Goal: Transaction & Acquisition: Purchase product/service

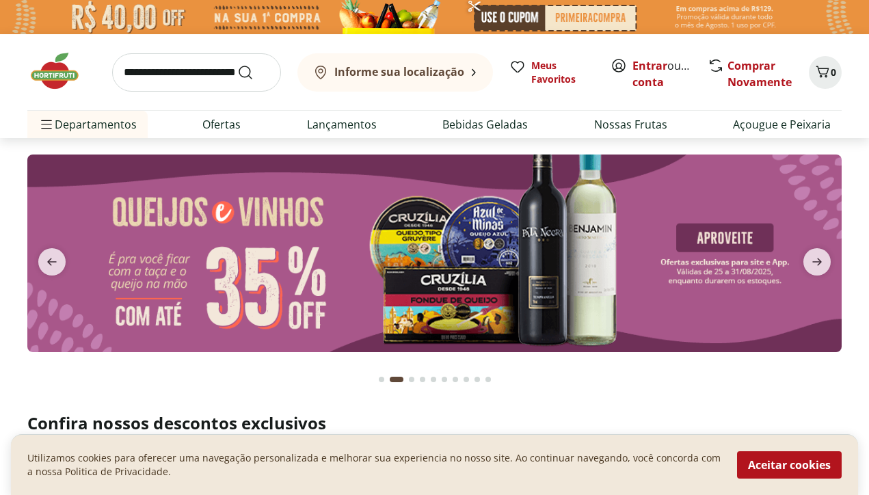
click at [187, 72] on input "search" at bounding box center [196, 72] width 169 height 38
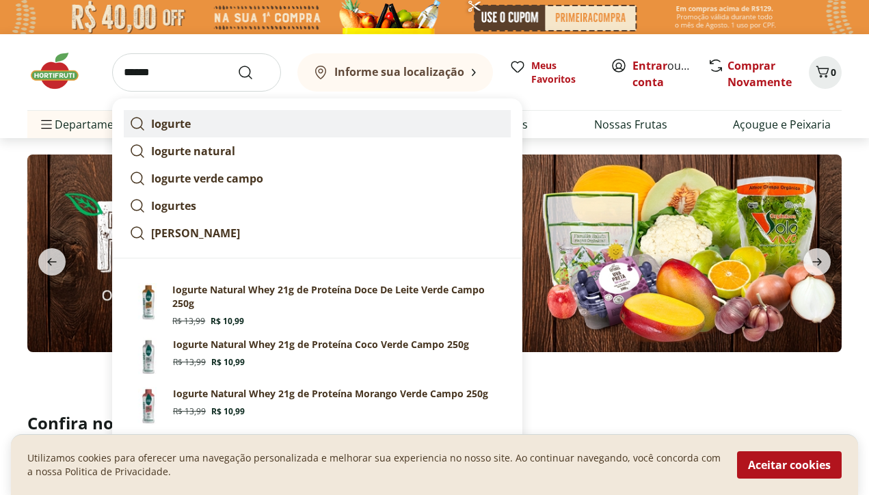
click at [169, 118] on strong "Iogurte" at bounding box center [171, 123] width 40 height 15
type input "*******"
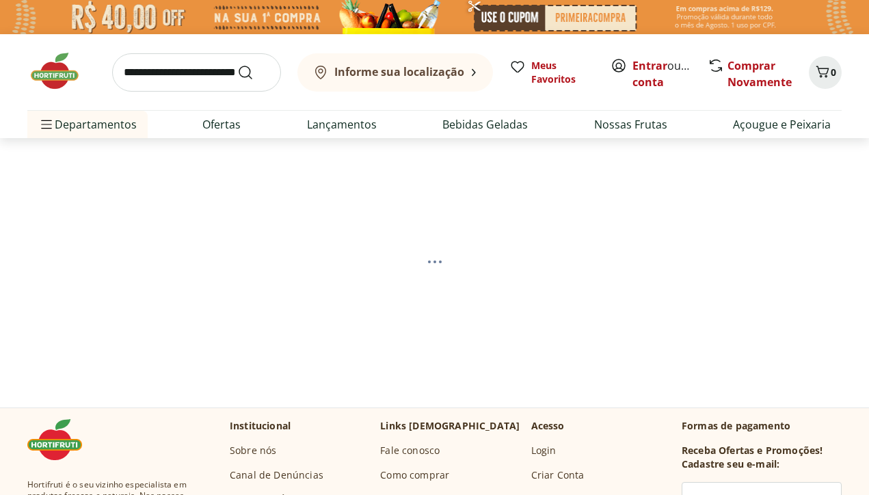
select select "**********"
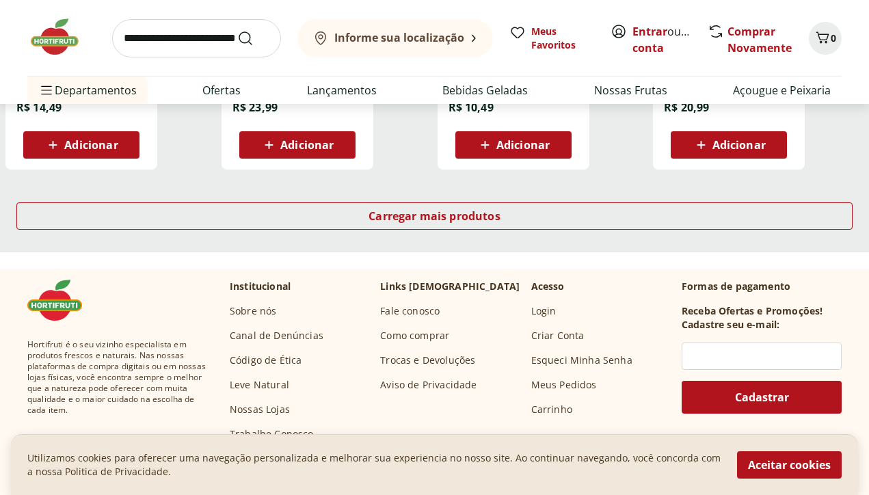
scroll to position [1002, 0]
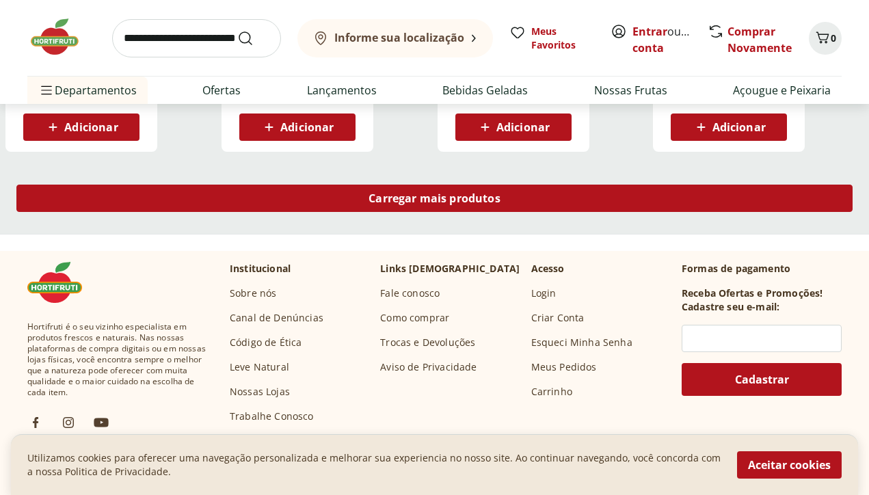
click at [386, 196] on span "Carregar mais produtos" at bounding box center [435, 198] width 132 height 11
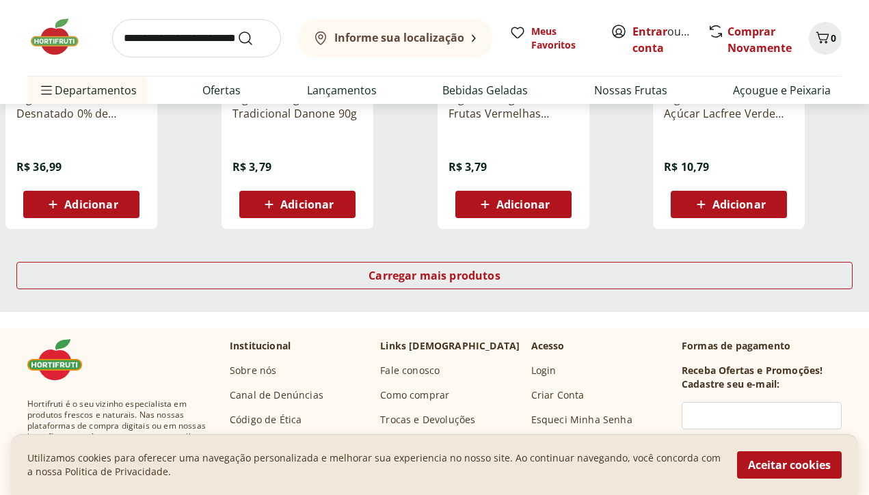
scroll to position [1829, 0]
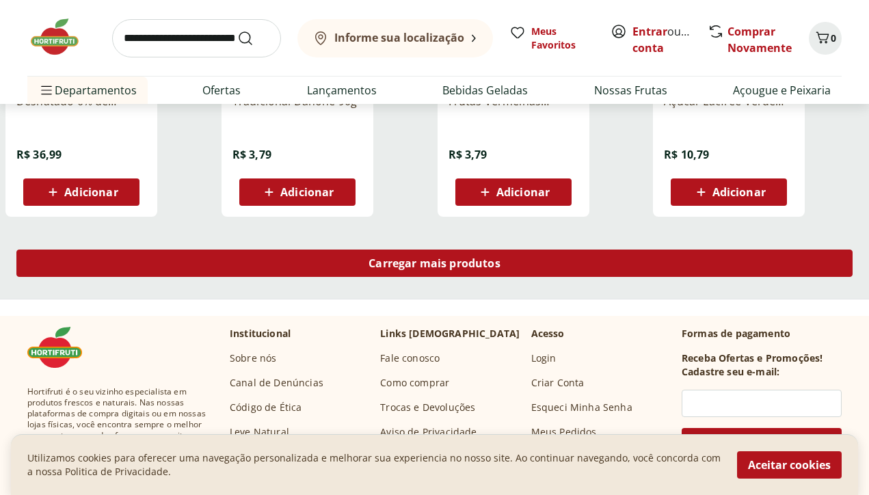
click at [415, 265] on span "Carregar mais produtos" at bounding box center [435, 263] width 132 height 11
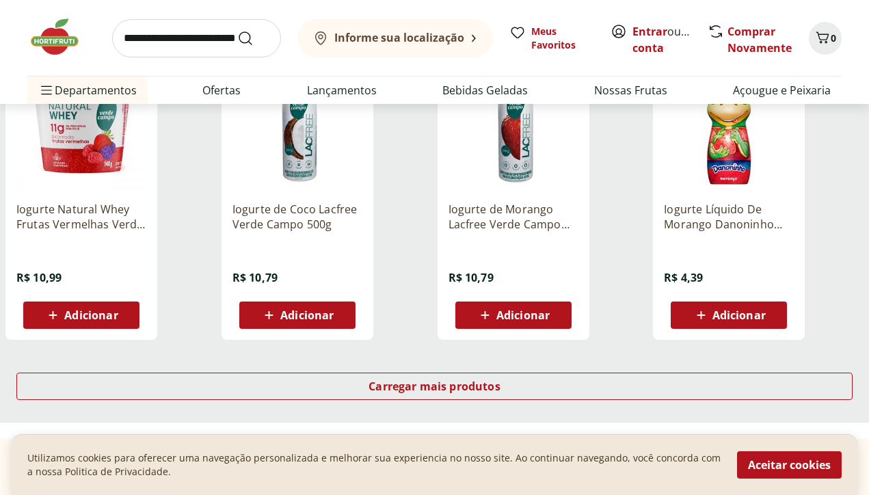
scroll to position [2620, 0]
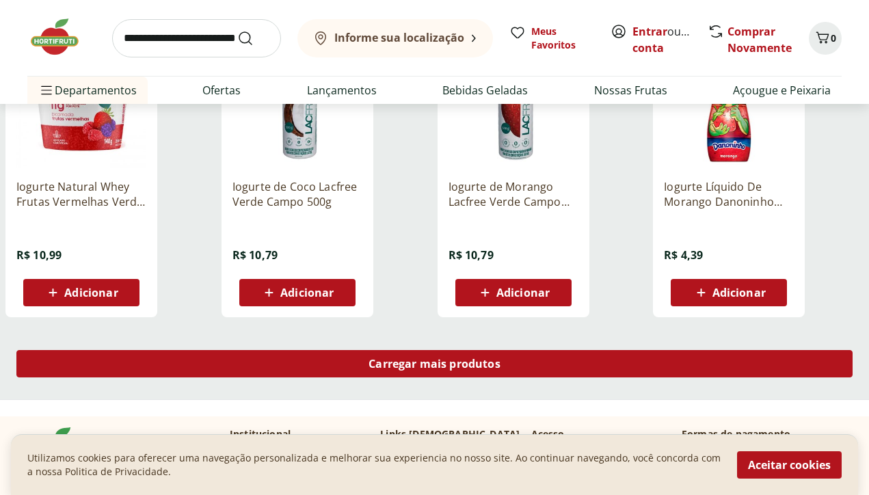
click at [410, 371] on div "Carregar mais produtos" at bounding box center [434, 363] width 837 height 27
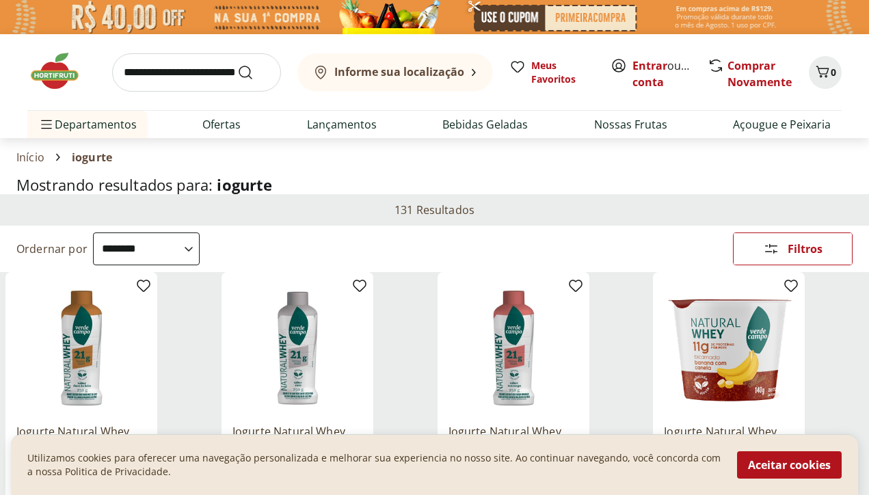
scroll to position [0, 0]
click at [814, 247] on span "Filtros" at bounding box center [805, 249] width 35 height 11
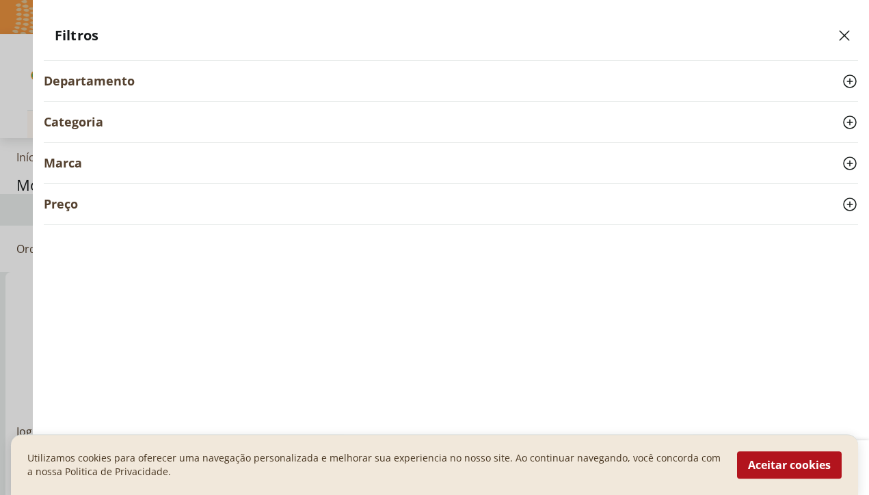
click at [511, 169] on div "Marca" at bounding box center [451, 163] width 815 height 40
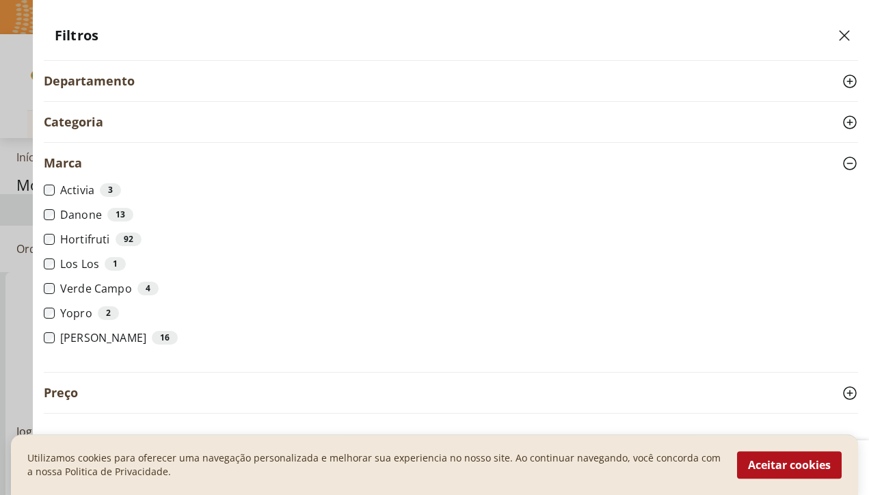
click at [81, 290] on label "Verde Campo 4" at bounding box center [459, 289] width 798 height 14
click at [759, 469] on button "Aceitar cookies" at bounding box center [789, 464] width 105 height 27
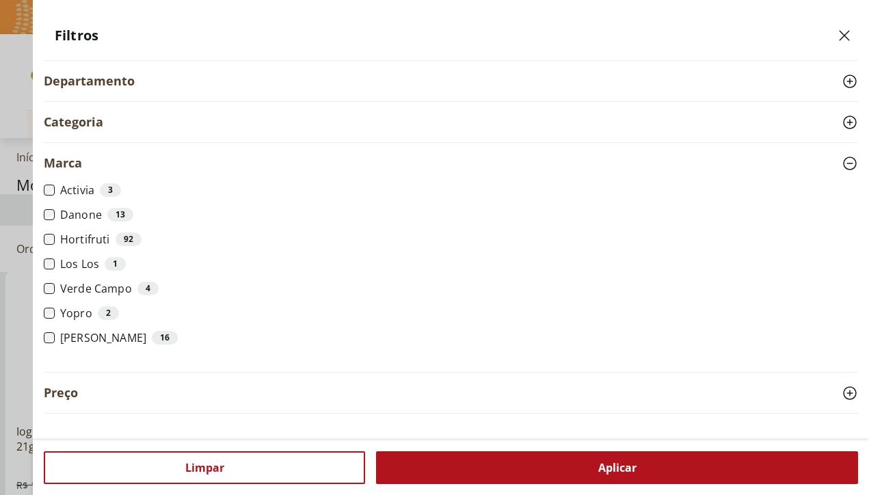
click at [625, 469] on span "Aplicar" at bounding box center [618, 467] width 38 height 11
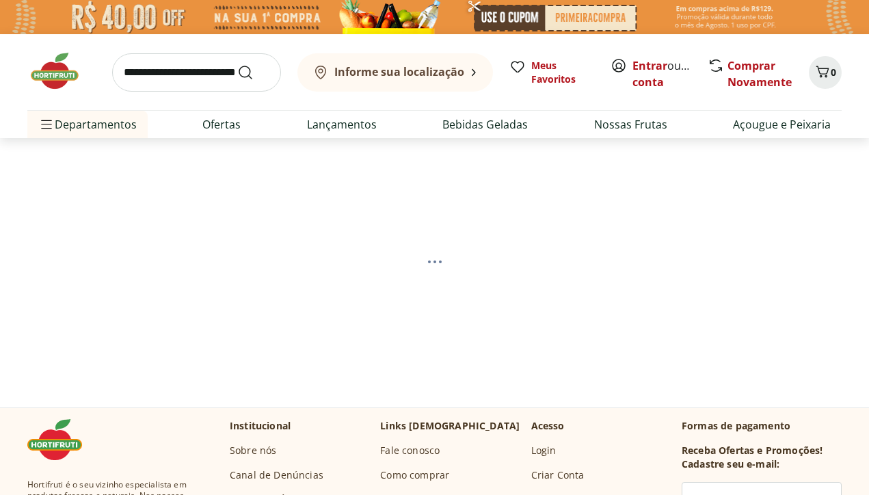
select select "**********"
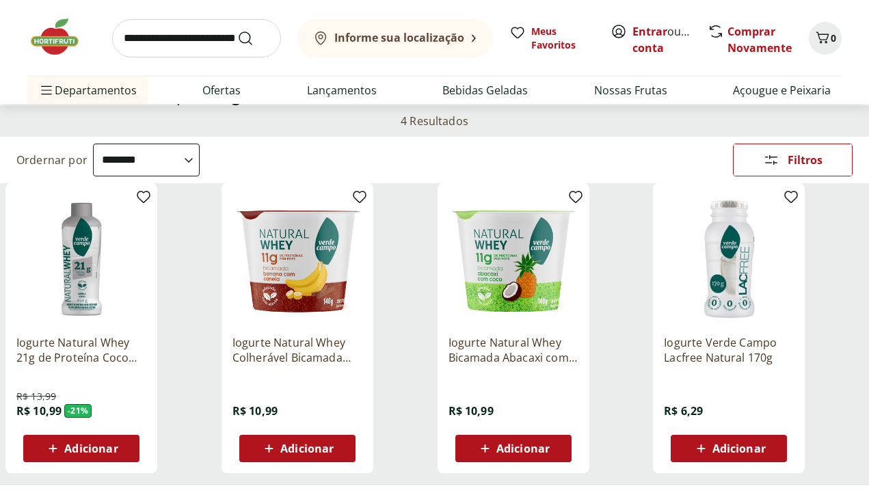
scroll to position [88, 0]
